Goal: Transaction & Acquisition: Obtain resource

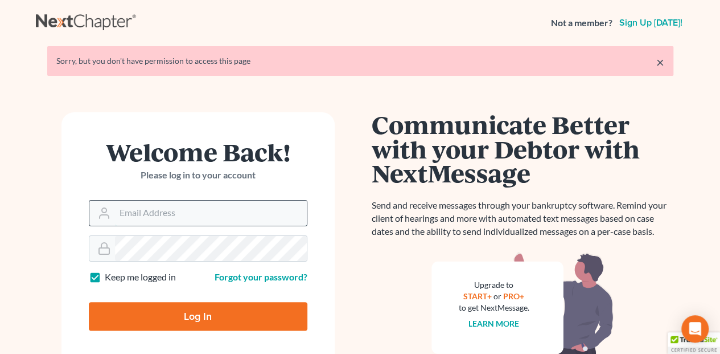
click at [126, 211] on input "Email Address" at bounding box center [211, 212] width 192 height 25
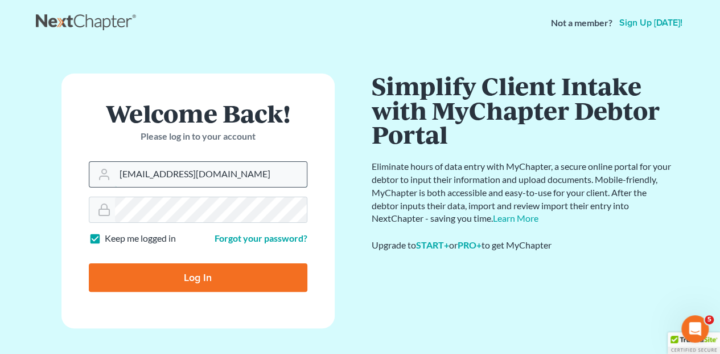
type input "[EMAIL_ADDRESS][DOMAIN_NAME]"
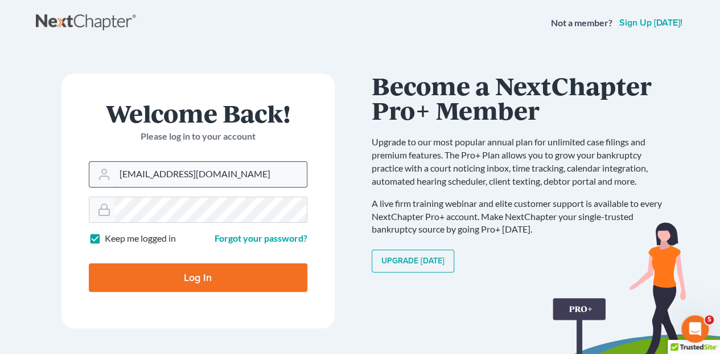
click at [89, 263] on input "Log In" at bounding box center [198, 277] width 219 height 28
type input "Thinking..."
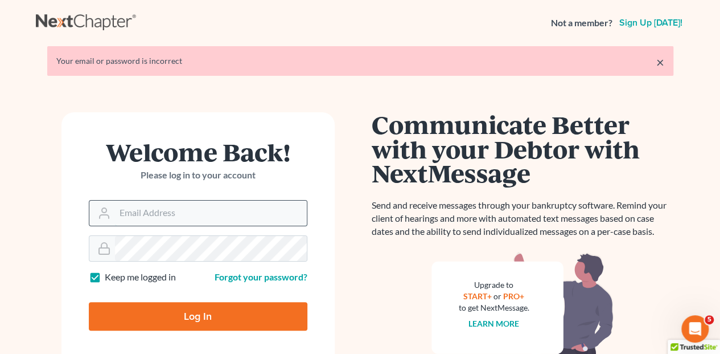
click at [134, 214] on input "Email Address" at bounding box center [211, 212] width 192 height 25
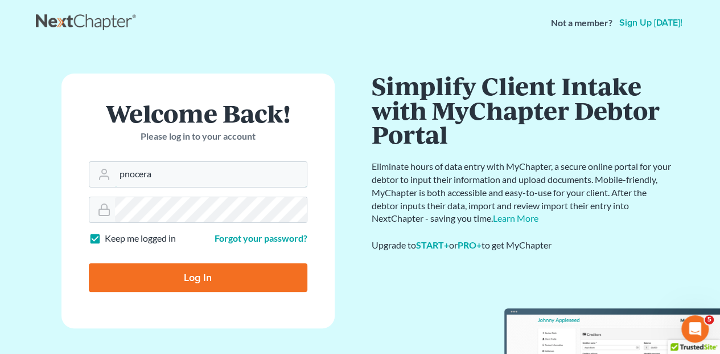
type input "pnocera"
click at [89, 263] on input "Log In" at bounding box center [198, 277] width 219 height 28
type input "Thinking..."
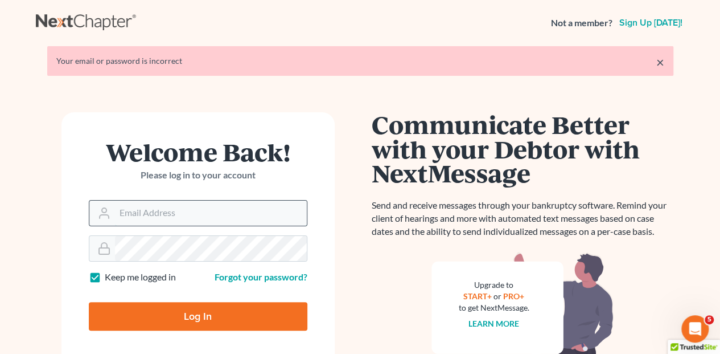
click at [137, 218] on input "Email Address" at bounding box center [211, 212] width 192 height 25
type input "[EMAIL_ADDRESS][DOMAIN_NAME]"
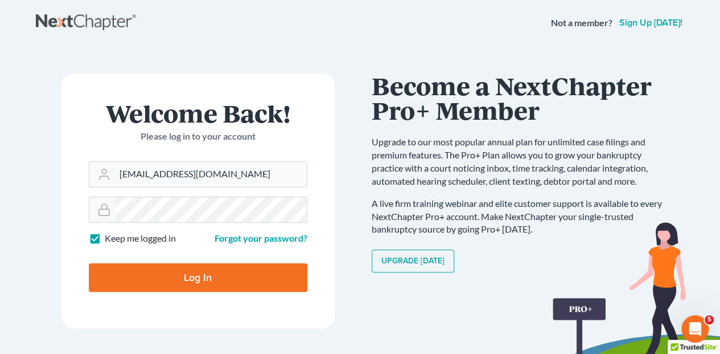
click at [224, 273] on input "Log In" at bounding box center [198, 277] width 219 height 28
type input "Thinking..."
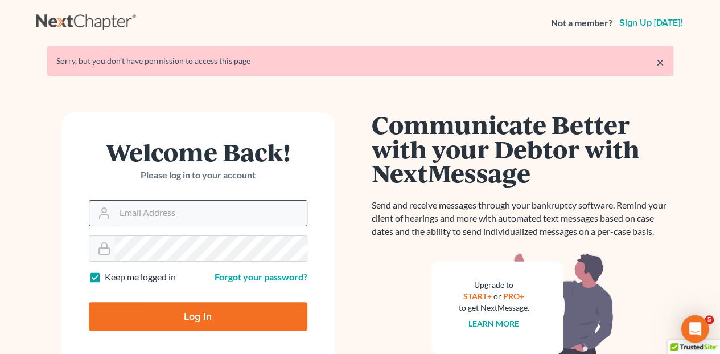
click at [140, 213] on input "Email Address" at bounding box center [211, 212] width 192 height 25
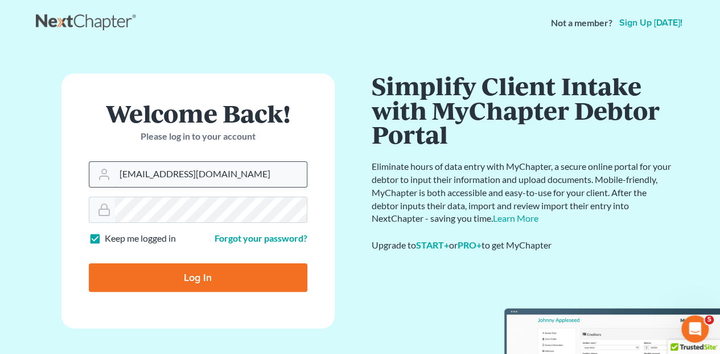
type input "[EMAIL_ADDRESS][DOMAIN_NAME]"
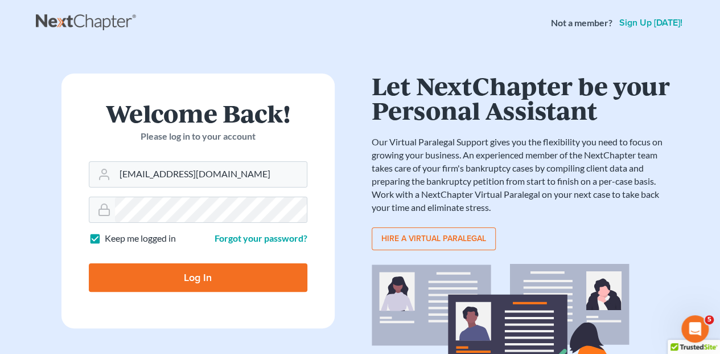
click at [207, 278] on input "Log In" at bounding box center [198, 277] width 219 height 28
type input "Thinking..."
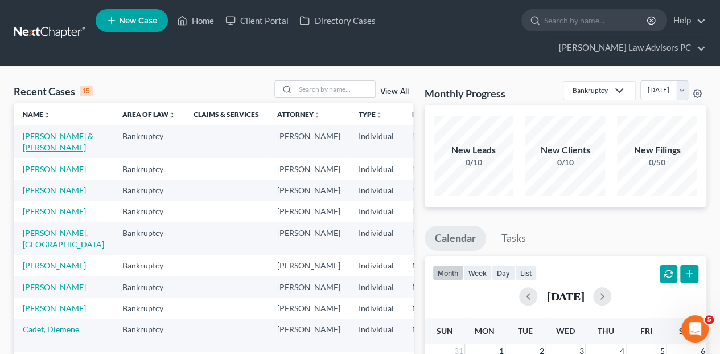
click at [41, 131] on link "Harrington, Lisa & Paul" at bounding box center [58, 141] width 71 height 21
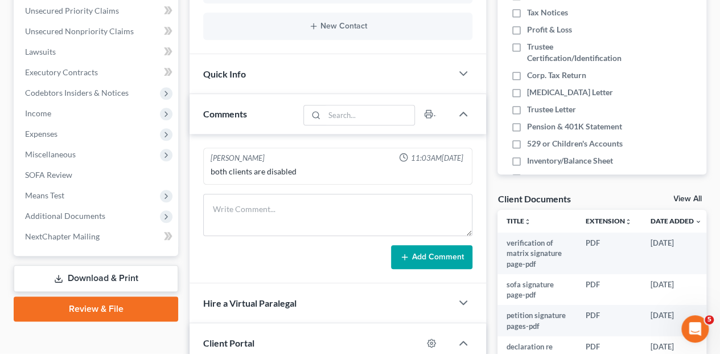
scroll to position [342, 0]
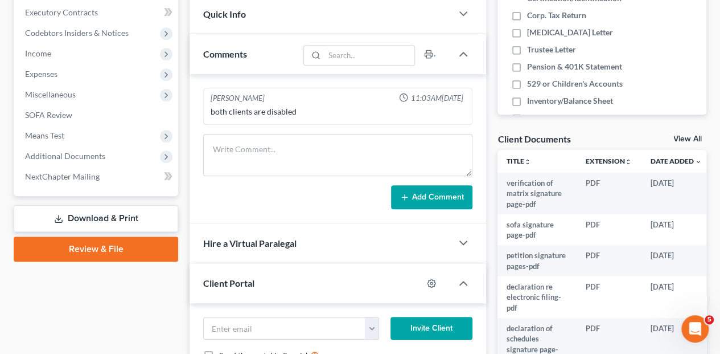
click at [55, 214] on icon at bounding box center [58, 218] width 9 height 9
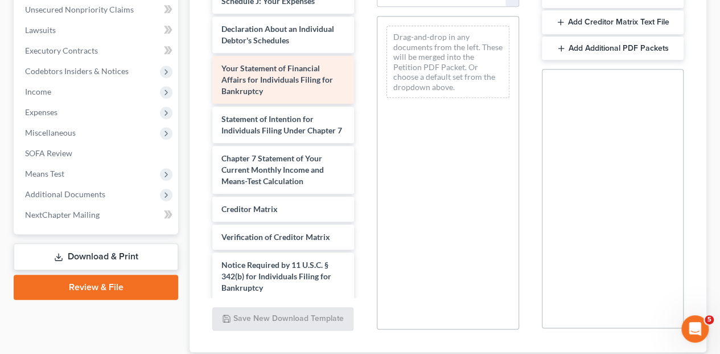
scroll to position [588, 0]
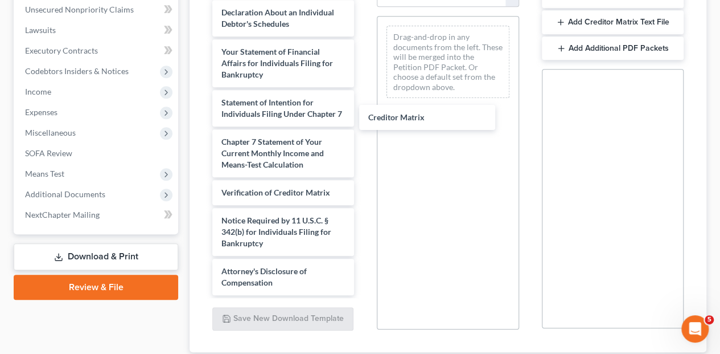
drag, startPoint x: 257, startPoint y: 181, endPoint x: 409, endPoint y: 108, distance: 168.4
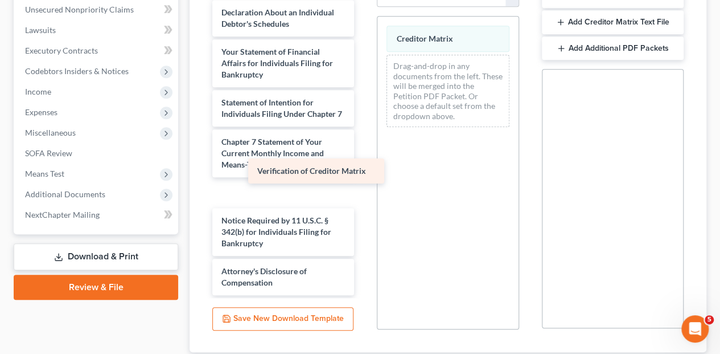
scroll to position [571, 0]
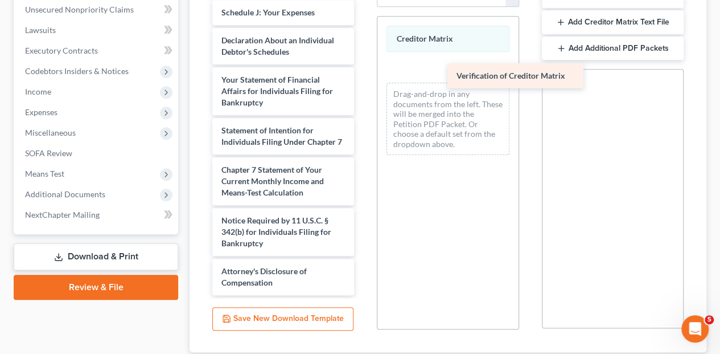
drag, startPoint x: 271, startPoint y: 183, endPoint x: 522, endPoint y: 60, distance: 279.1
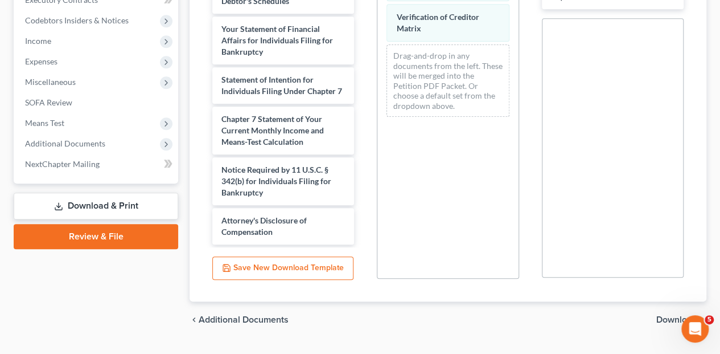
scroll to position [360, 0]
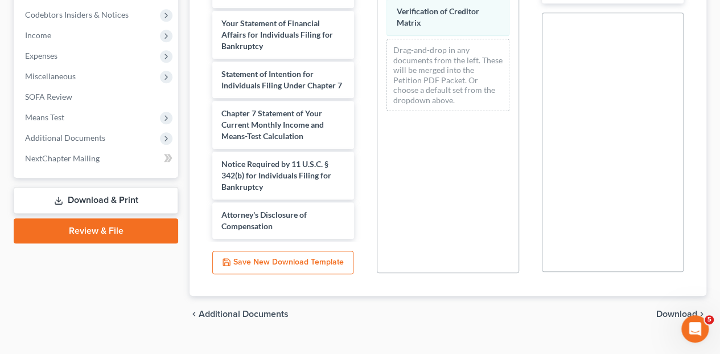
click at [682, 309] on span "Download" at bounding box center [677, 313] width 41 height 9
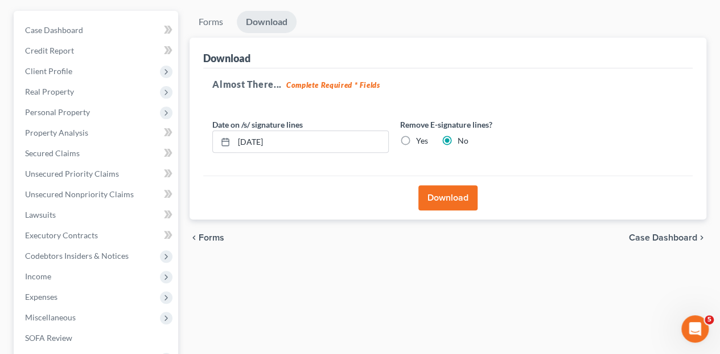
scroll to position [118, 0]
click at [450, 186] on button "Download" at bounding box center [448, 198] width 59 height 25
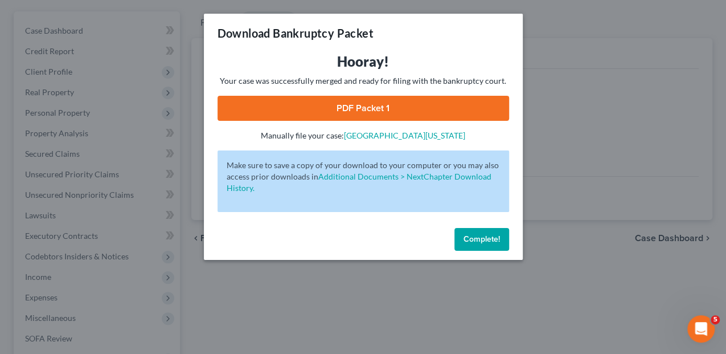
click at [392, 117] on link "PDF Packet 1" at bounding box center [364, 108] width 292 height 25
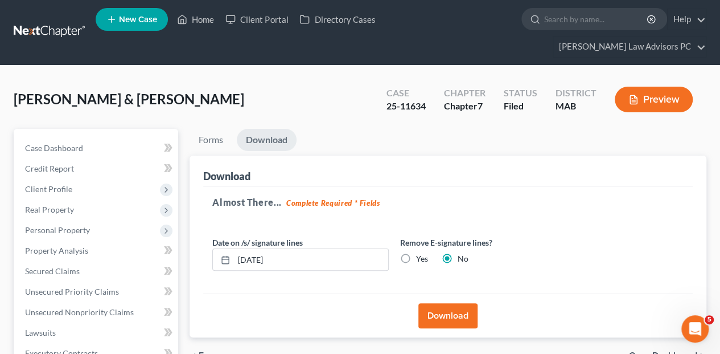
scroll to position [0, 0]
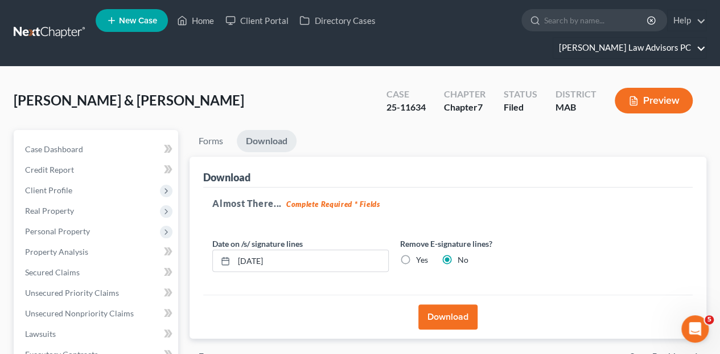
click at [632, 38] on link "Bretta Law Advisors PC" at bounding box center [630, 48] width 153 height 21
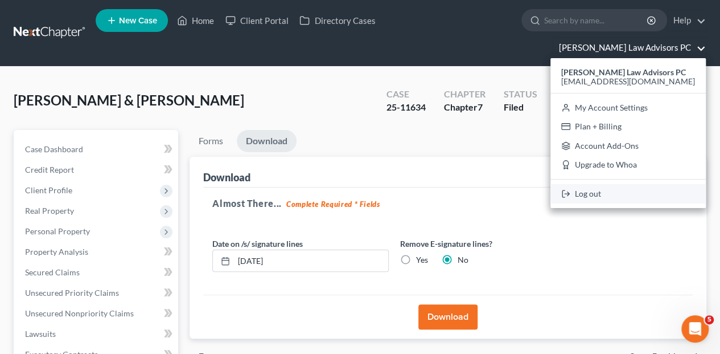
click at [622, 184] on link "Log out" at bounding box center [628, 193] width 155 height 19
